Goal: Task Accomplishment & Management: Use online tool/utility

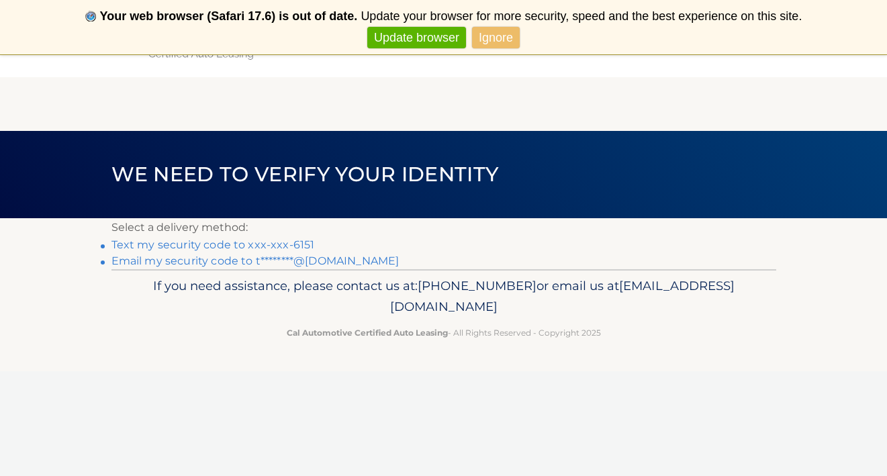
click at [290, 242] on link "Text my security code to xxx-xxx-6151" at bounding box center [214, 244] width 204 height 13
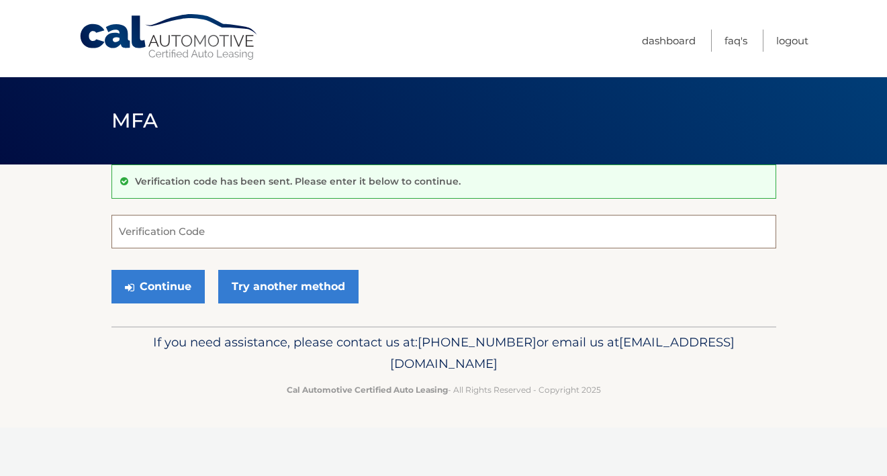
click at [267, 222] on input "Verification Code" at bounding box center [444, 232] width 665 height 34
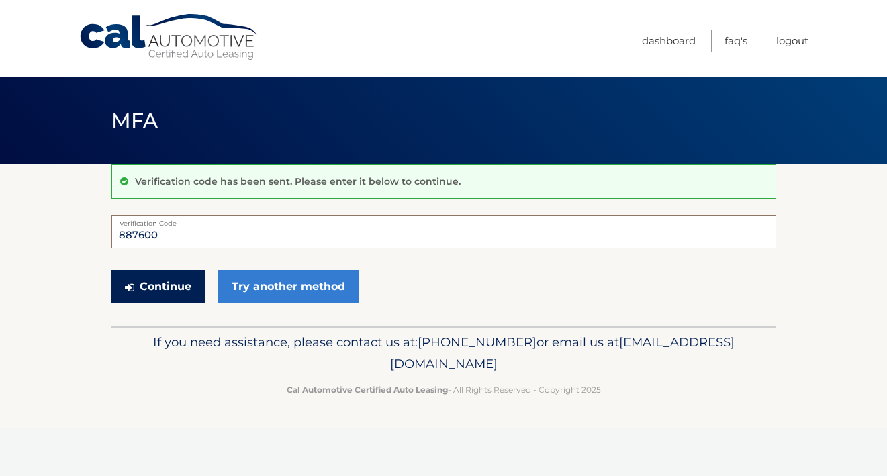
type input "887600"
click at [154, 285] on button "Continue" at bounding box center [158, 287] width 93 height 34
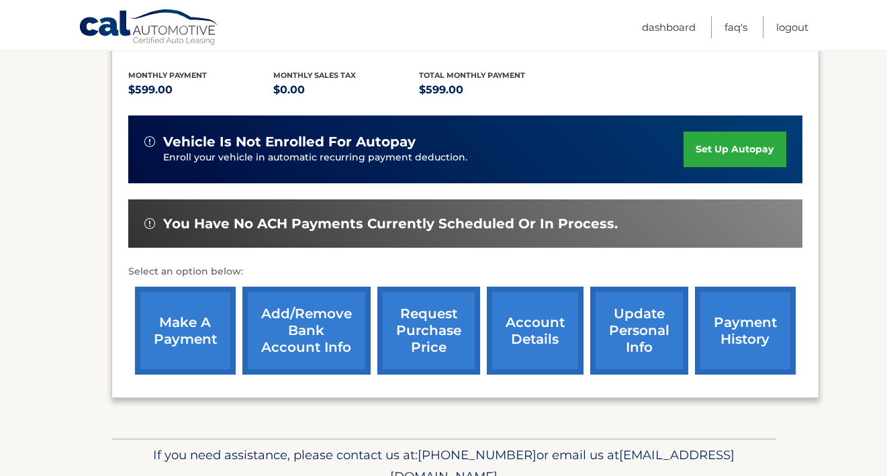
scroll to position [317, 0]
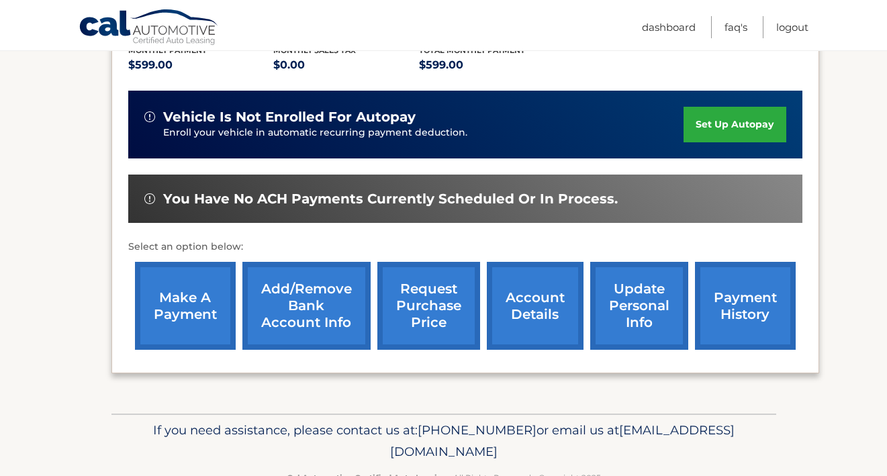
click at [179, 300] on link "make a payment" at bounding box center [185, 306] width 101 height 88
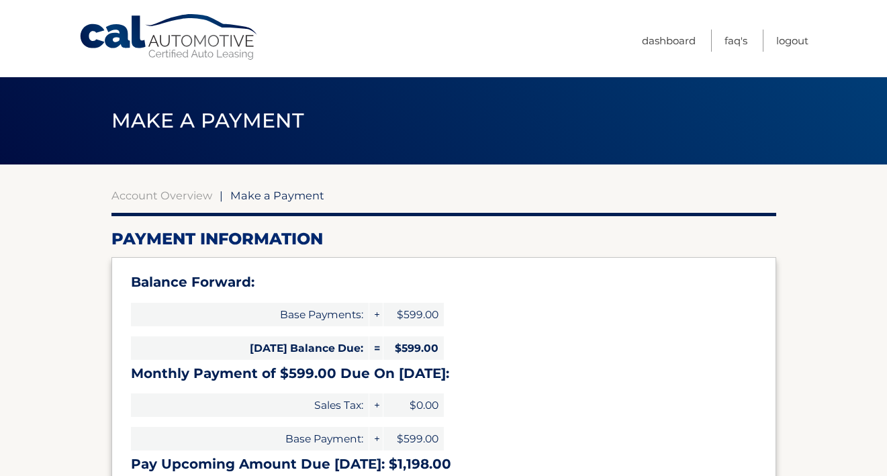
select select "OTVhNWM4ZmMtOTU3Yy00MDFlLTgzYzEtMDYwMzE5ZGQyMDBj"
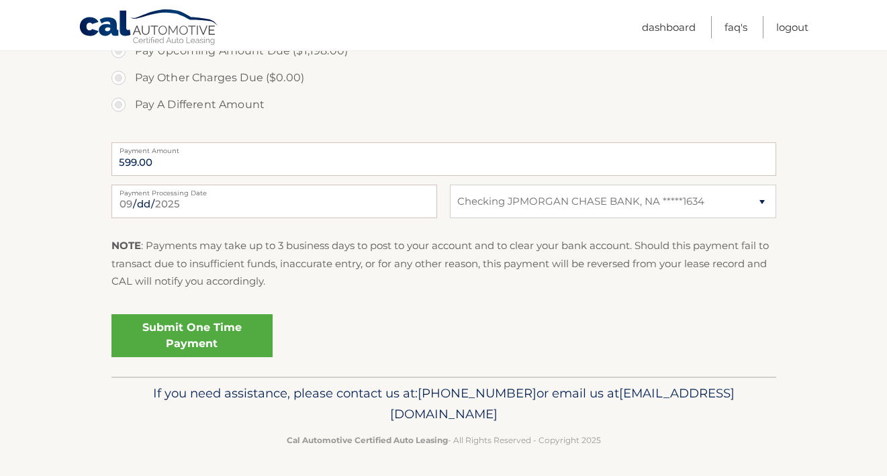
scroll to position [537, 0]
click at [179, 329] on link "Submit One Time Payment" at bounding box center [192, 337] width 161 height 43
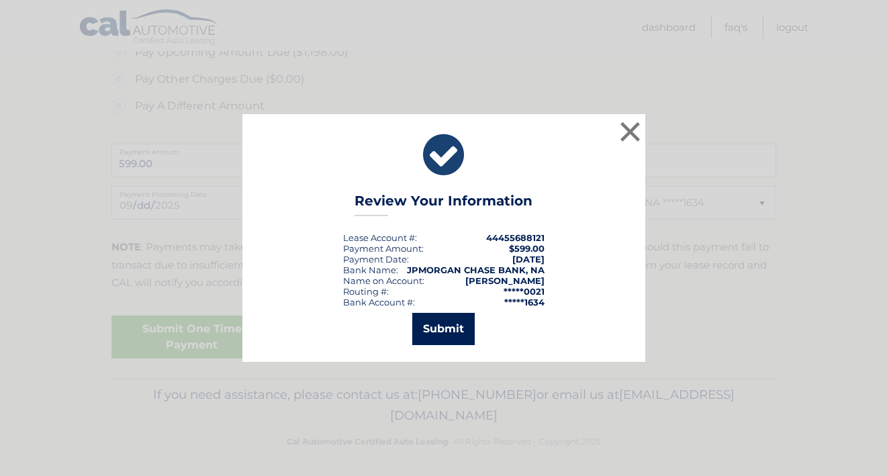
click at [455, 322] on button "Submit" at bounding box center [443, 329] width 62 height 32
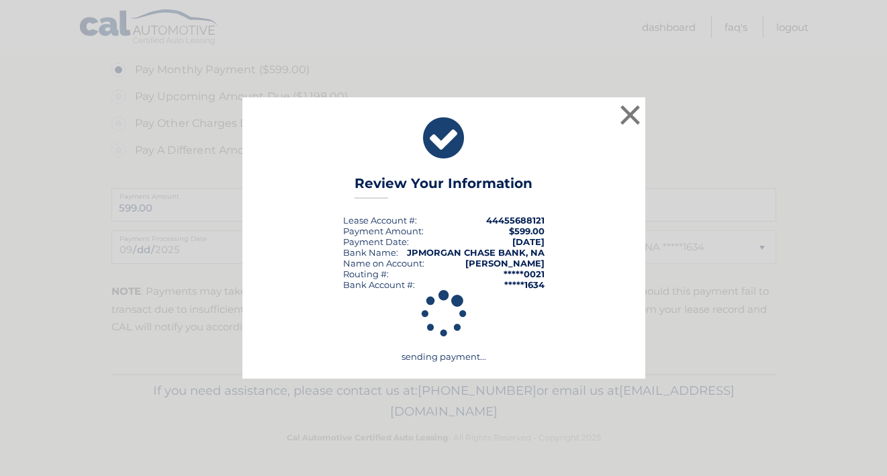
scroll to position [488, 0]
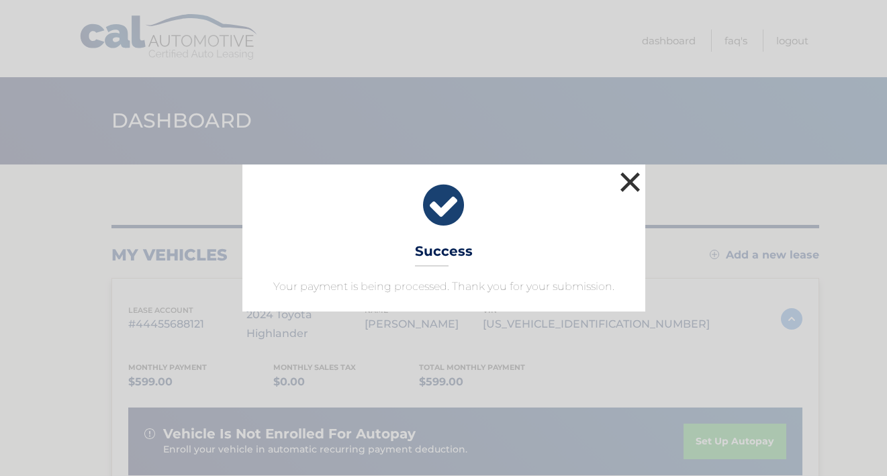
click at [629, 186] on button "×" at bounding box center [630, 182] width 27 height 27
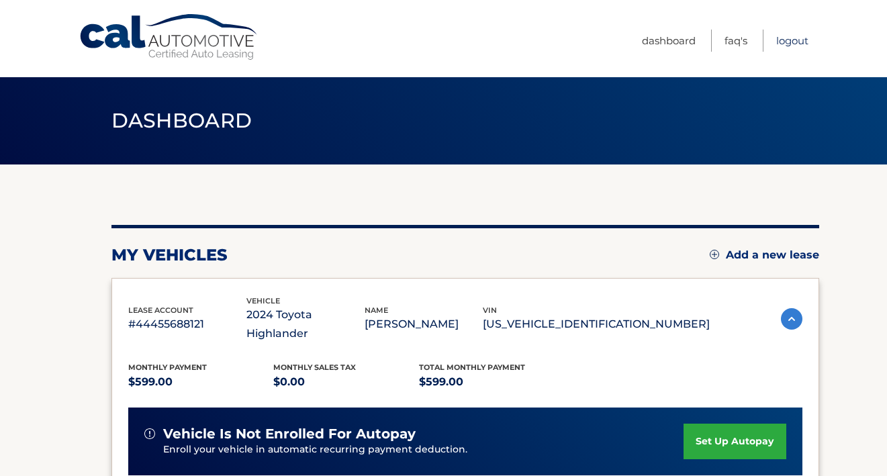
click at [788, 40] on link "Logout" at bounding box center [793, 41] width 32 height 22
